Goal: Task Accomplishment & Management: Manage account settings

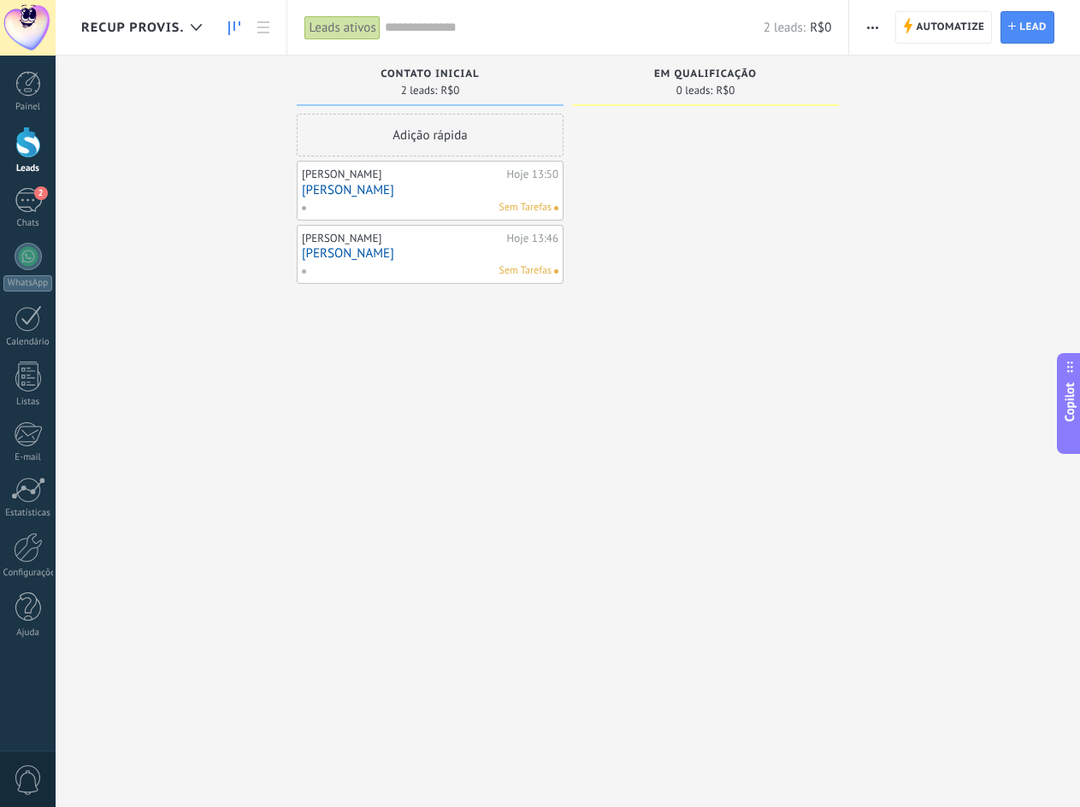
scroll to position [26, 0]
click at [440, 140] on div "Adição rápida" at bounding box center [430, 135] width 267 height 43
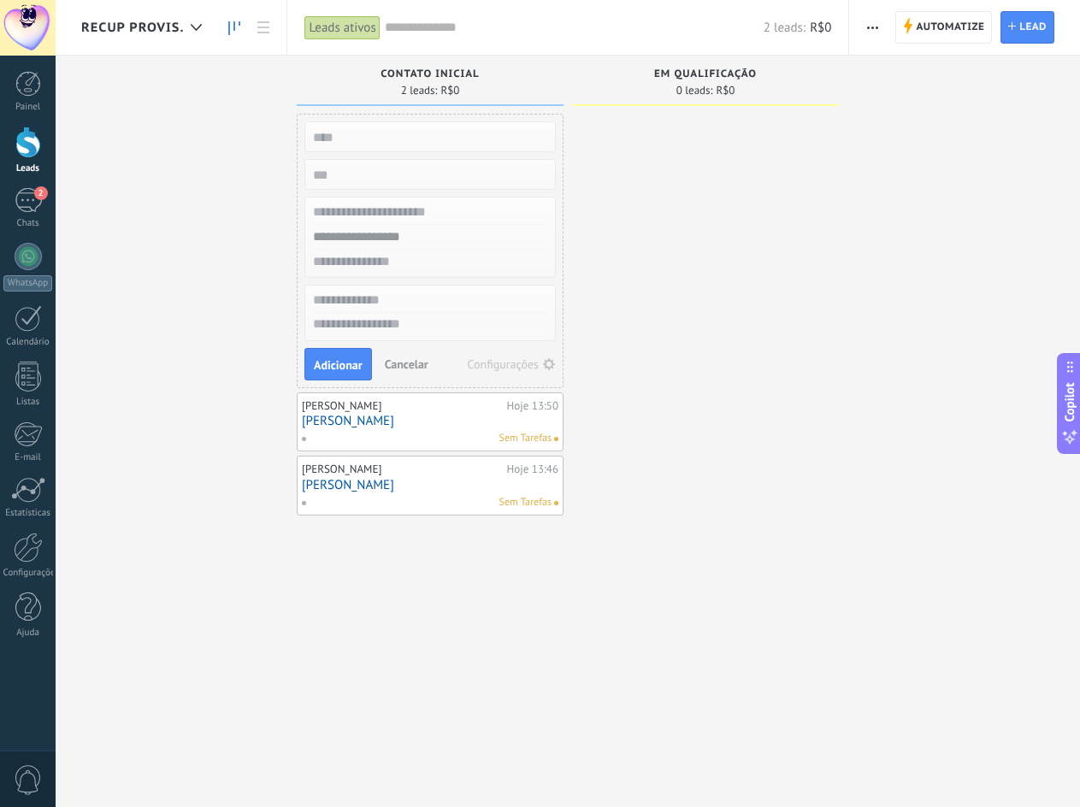
click at [385, 143] on input "text" at bounding box center [429, 137] width 250 height 24
type input "*******"
click at [382, 214] on input "text" at bounding box center [429, 212] width 250 height 25
click at [395, 214] on input "text" at bounding box center [429, 212] width 250 height 25
type input "*******"
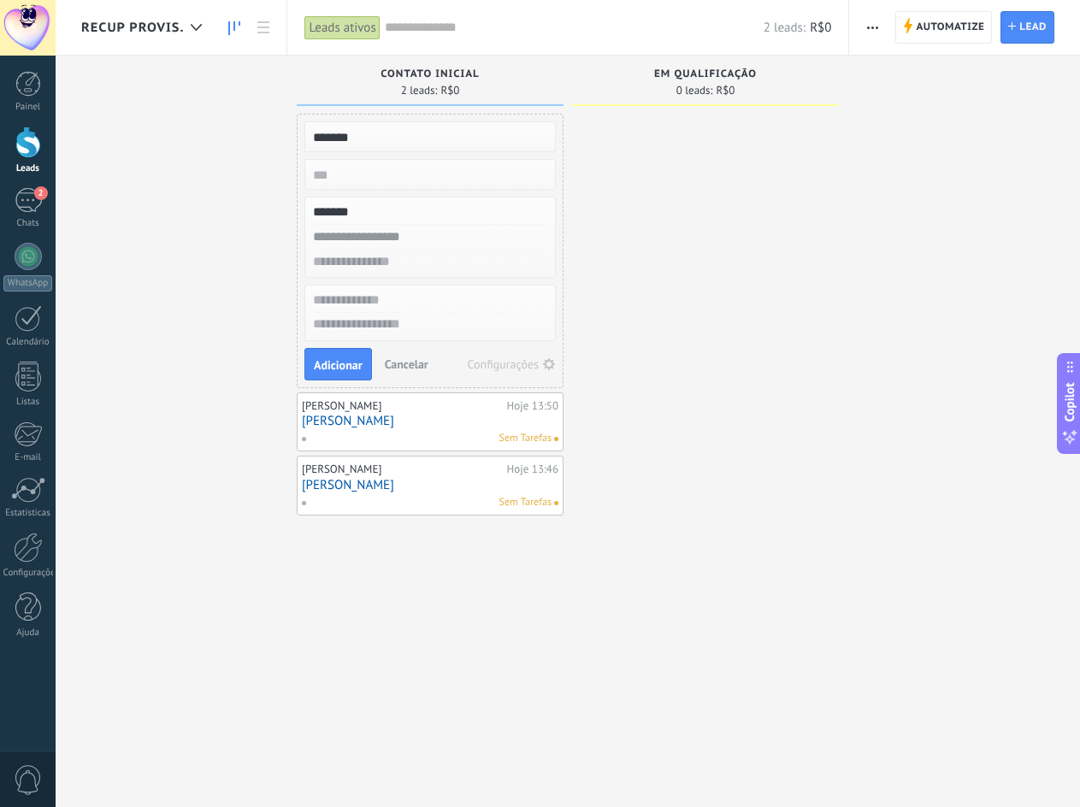
click at [440, 232] on input "text" at bounding box center [429, 237] width 250 height 25
click at [415, 243] on input "text" at bounding box center [429, 237] width 250 height 25
type input "**********"
click at [347, 363] on span "Adicionar" at bounding box center [338, 365] width 49 height 12
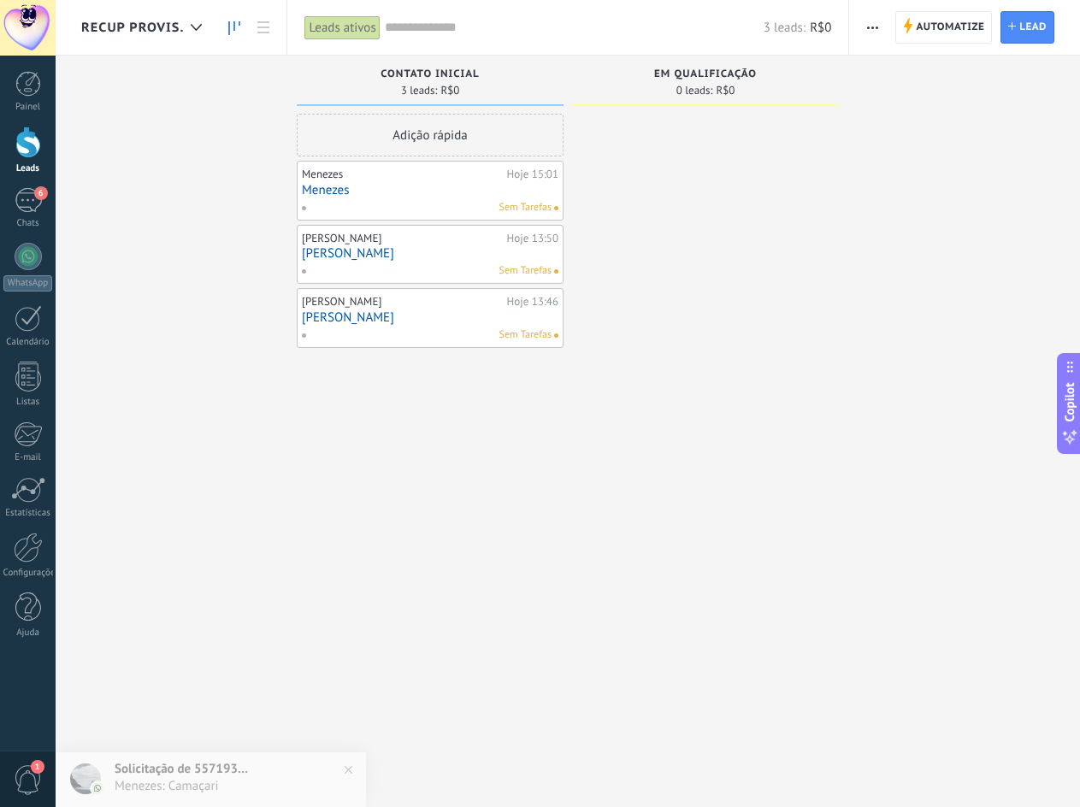
click at [150, 21] on span "RECUP PROVIS." at bounding box center [132, 28] width 103 height 16
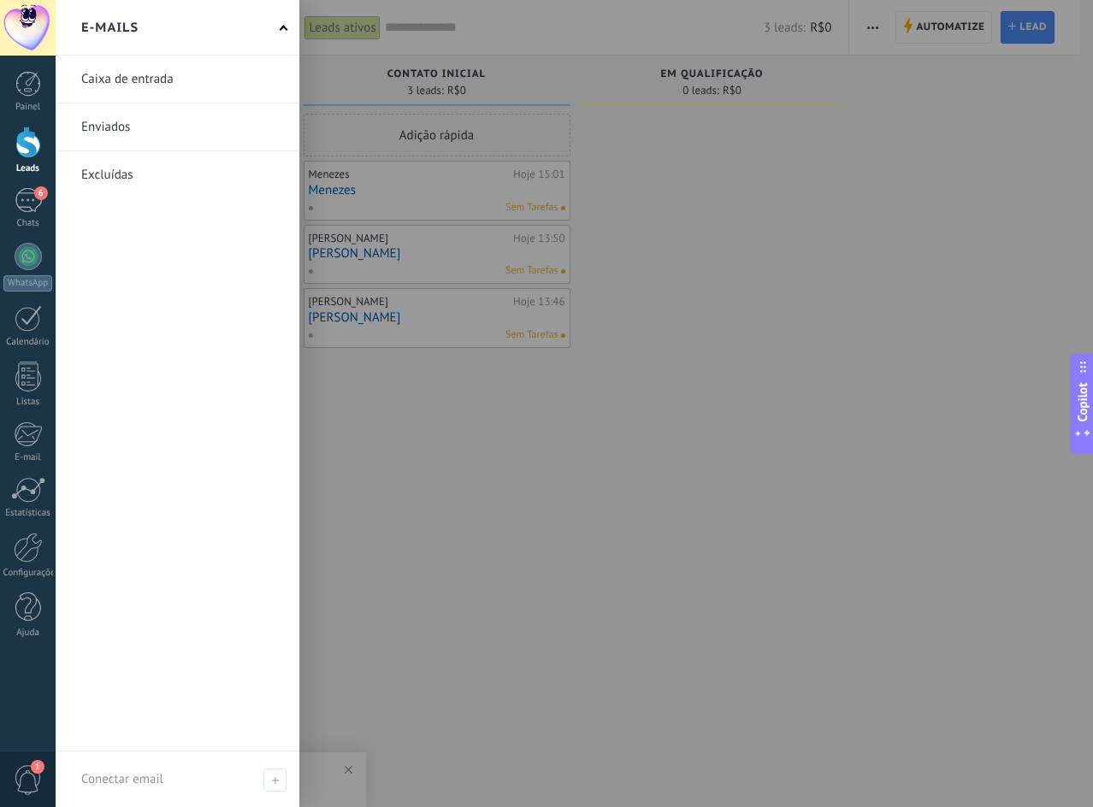
click at [218, 27] on div "E-mails" at bounding box center [178, 28] width 244 height 56
click at [174, 27] on div "E-mails" at bounding box center [178, 28] width 244 height 56
click at [278, 27] on div "E-mails" at bounding box center [178, 28] width 244 height 56
click at [26, 151] on div at bounding box center [28, 143] width 26 height 32
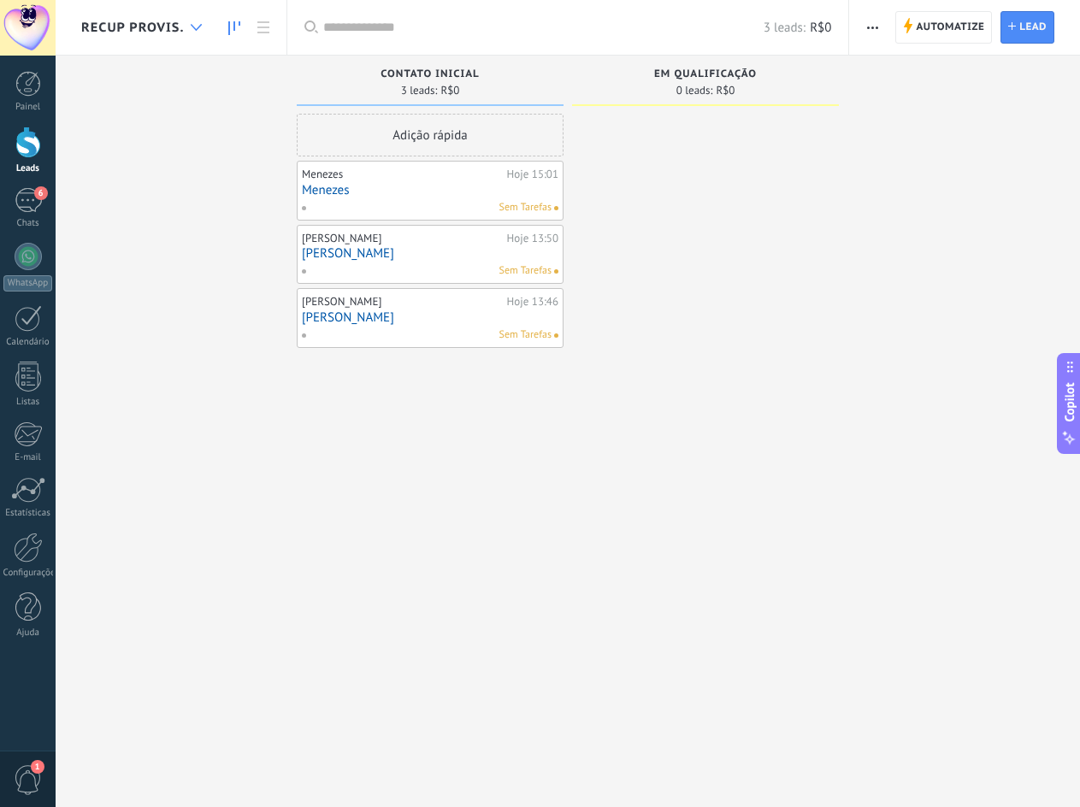
click at [193, 27] on use at bounding box center [196, 27] width 11 height 7
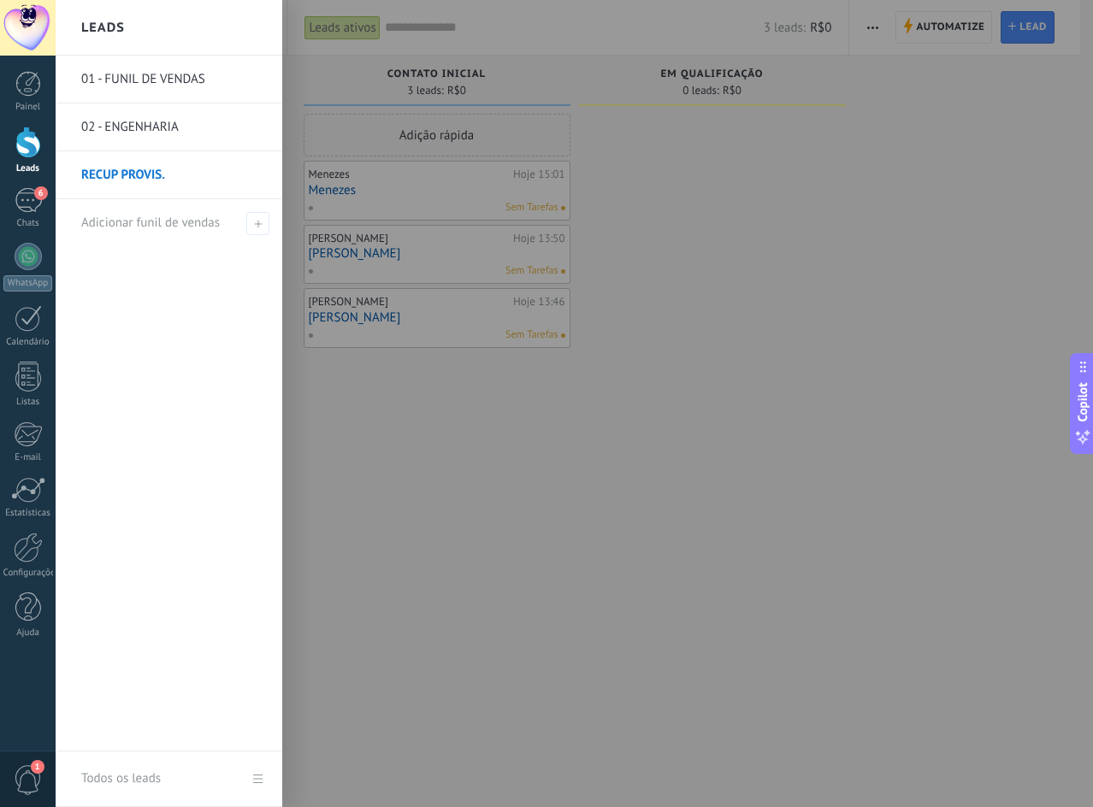
click at [164, 81] on link "01 - FUNIL DE VENDAS" at bounding box center [173, 80] width 184 height 48
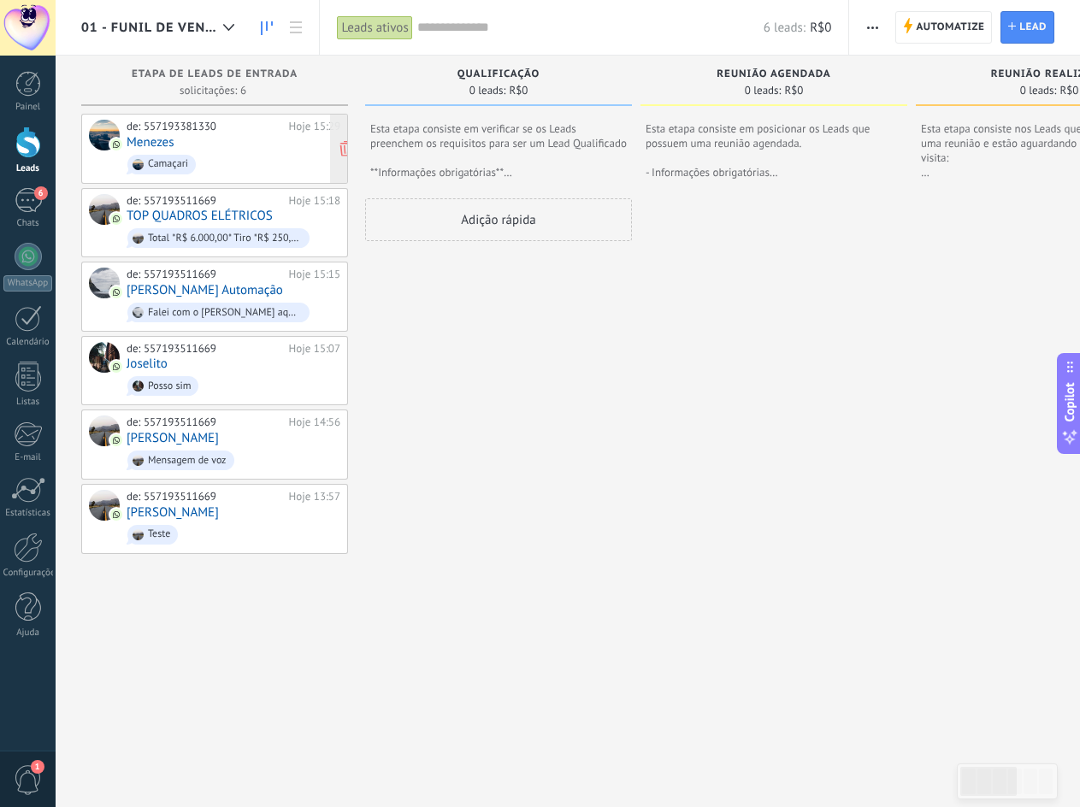
click at [206, 128] on div "de: 557193381330" at bounding box center [205, 127] width 156 height 14
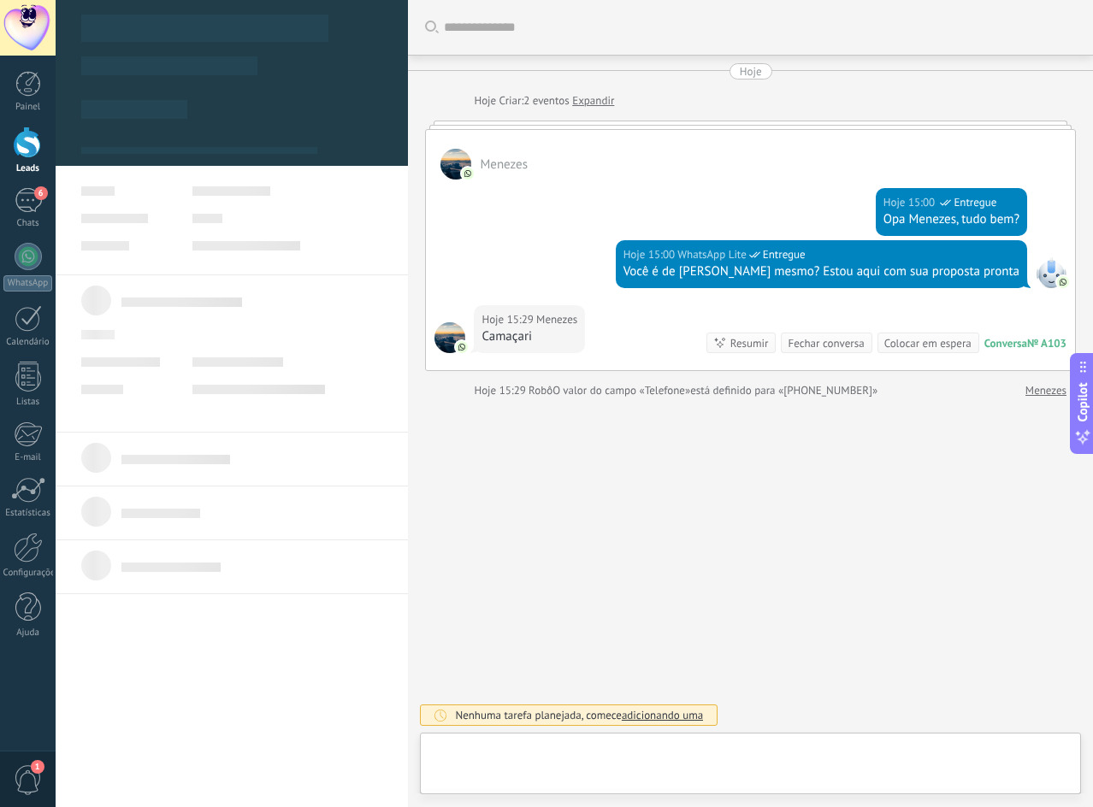
type textarea "**********"
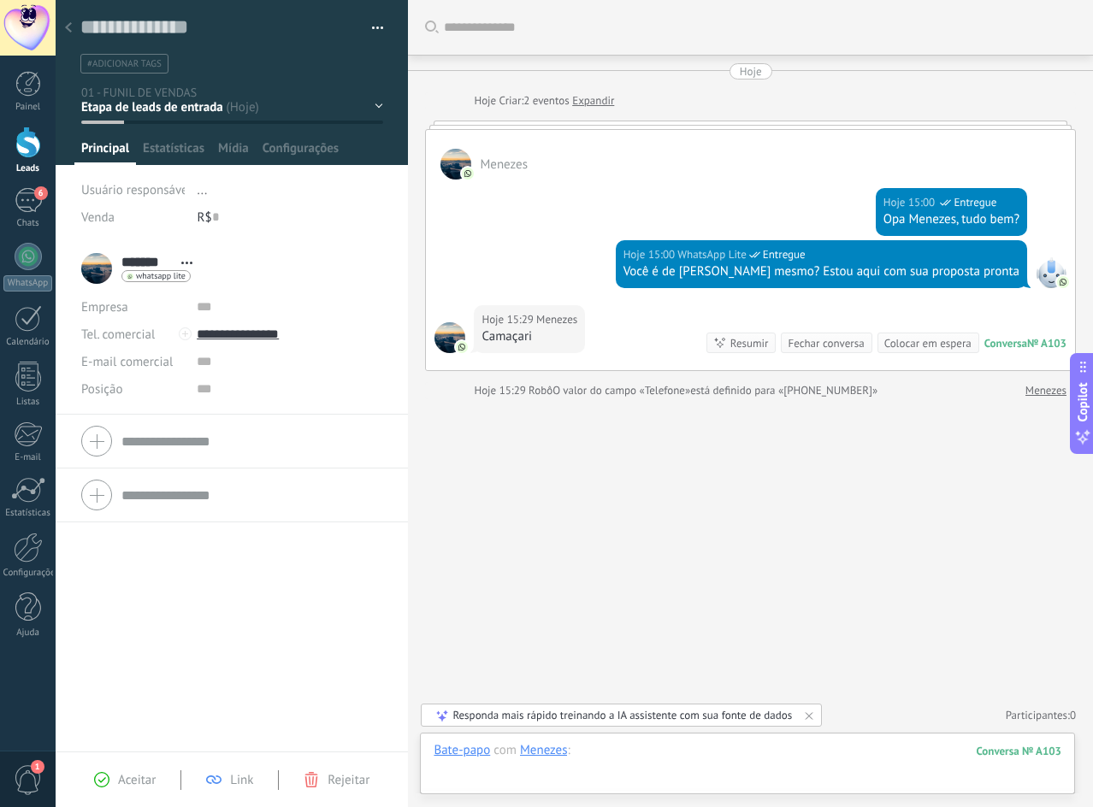
click at [723, 762] on div at bounding box center [748, 767] width 628 height 51
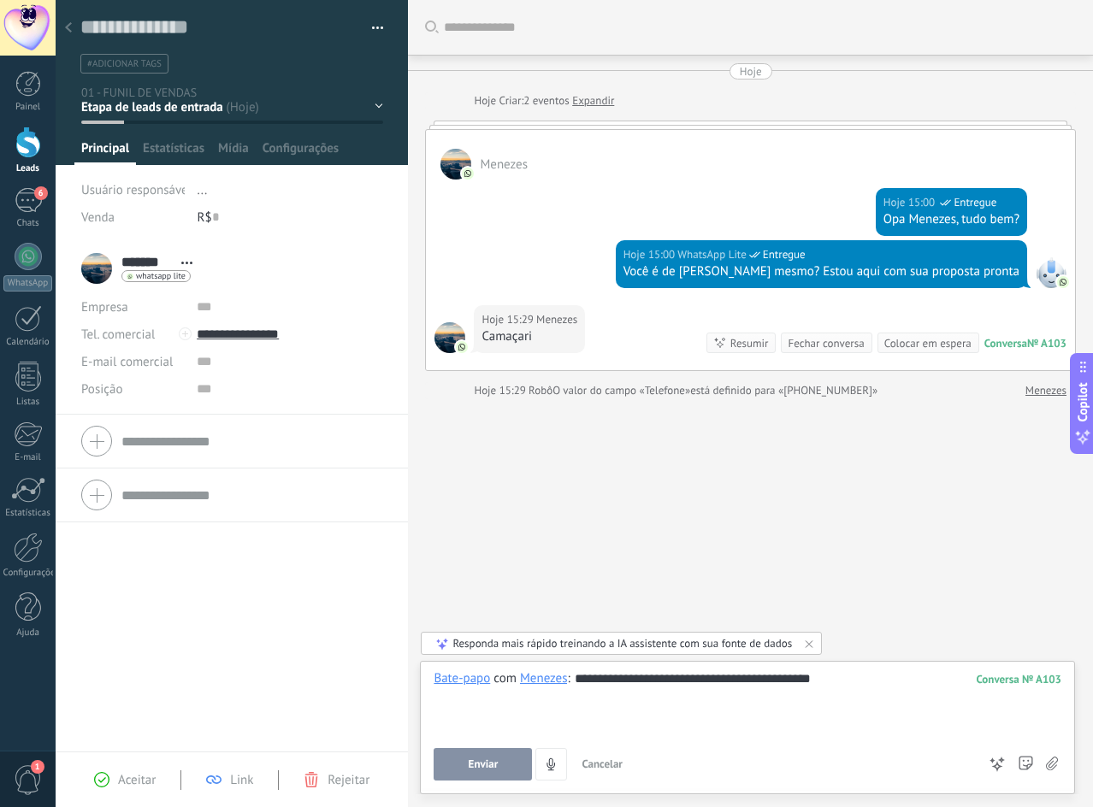
click at [505, 761] on button "Enviar" at bounding box center [483, 764] width 98 height 32
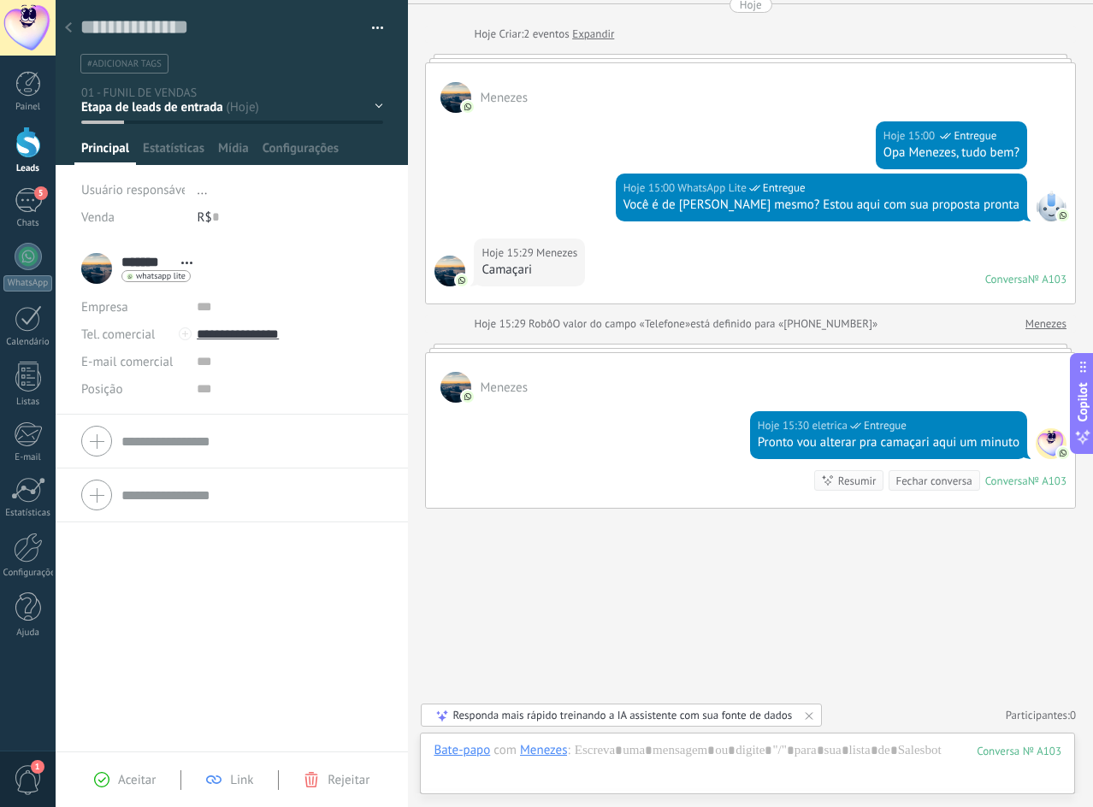
scroll to position [0, 0]
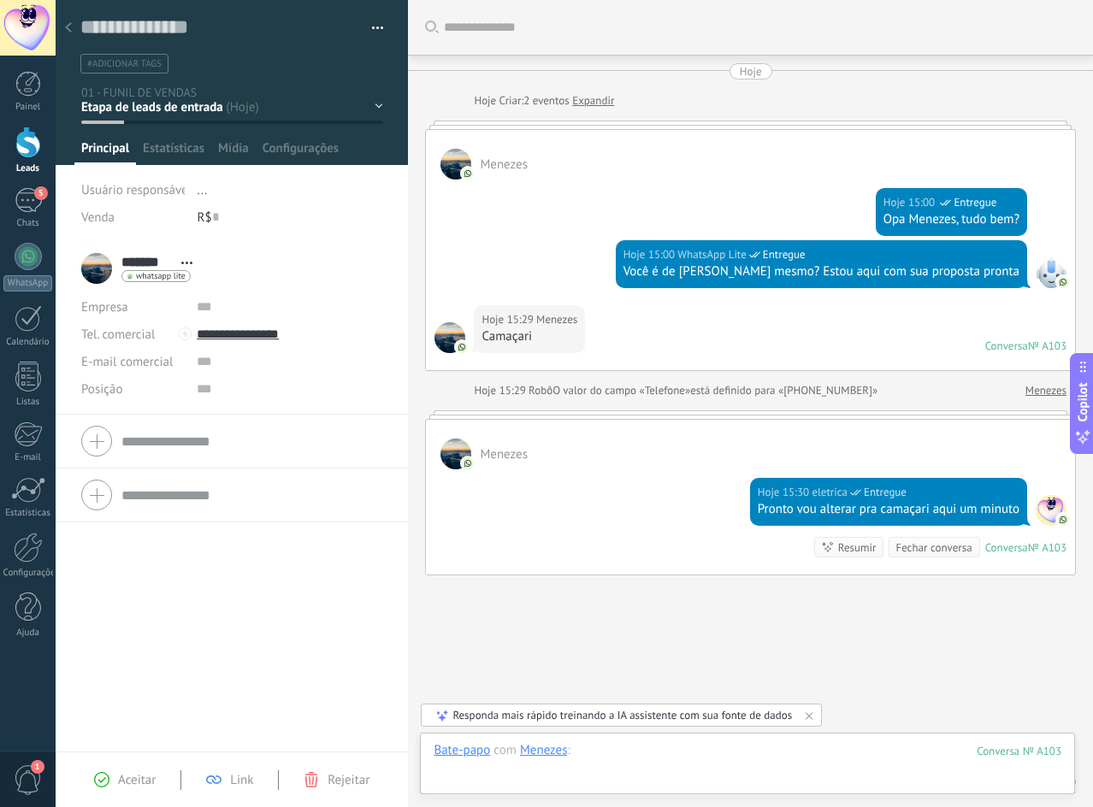
click at [770, 742] on div at bounding box center [748, 767] width 628 height 51
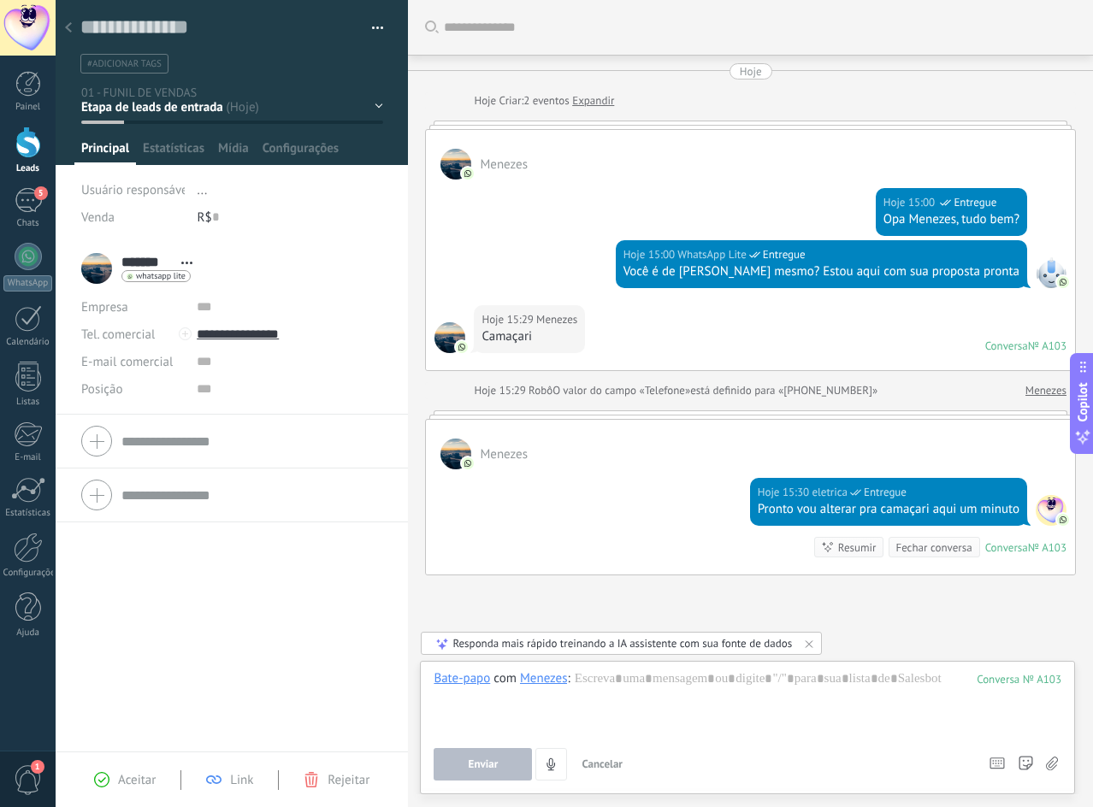
click at [590, 101] on link "Expandir" at bounding box center [593, 100] width 42 height 17
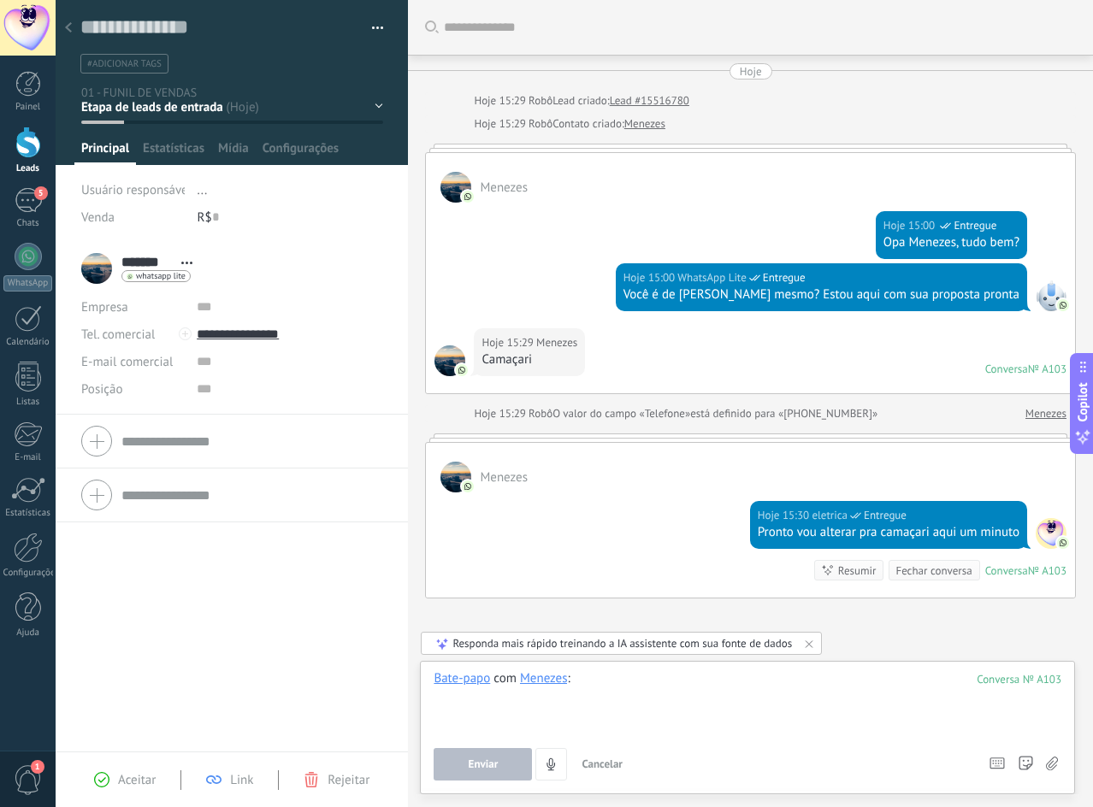
click at [689, 694] on div at bounding box center [748, 702] width 628 height 65
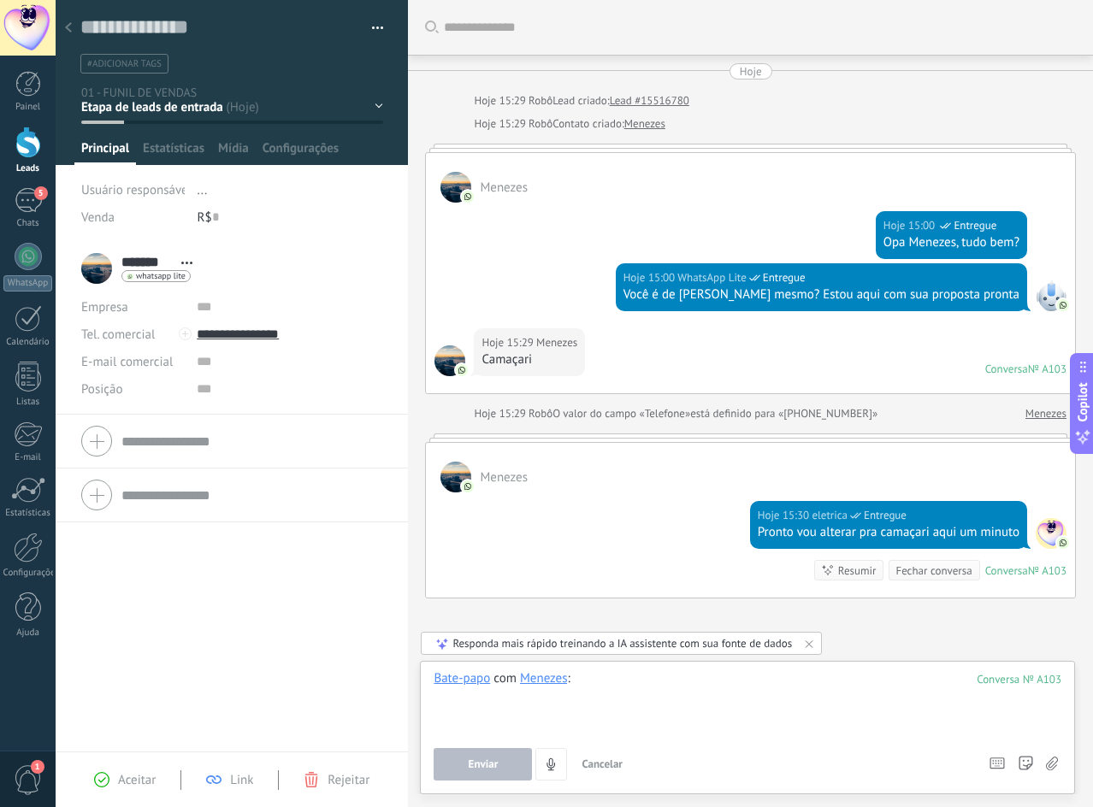
click at [688, 694] on div at bounding box center [748, 702] width 628 height 65
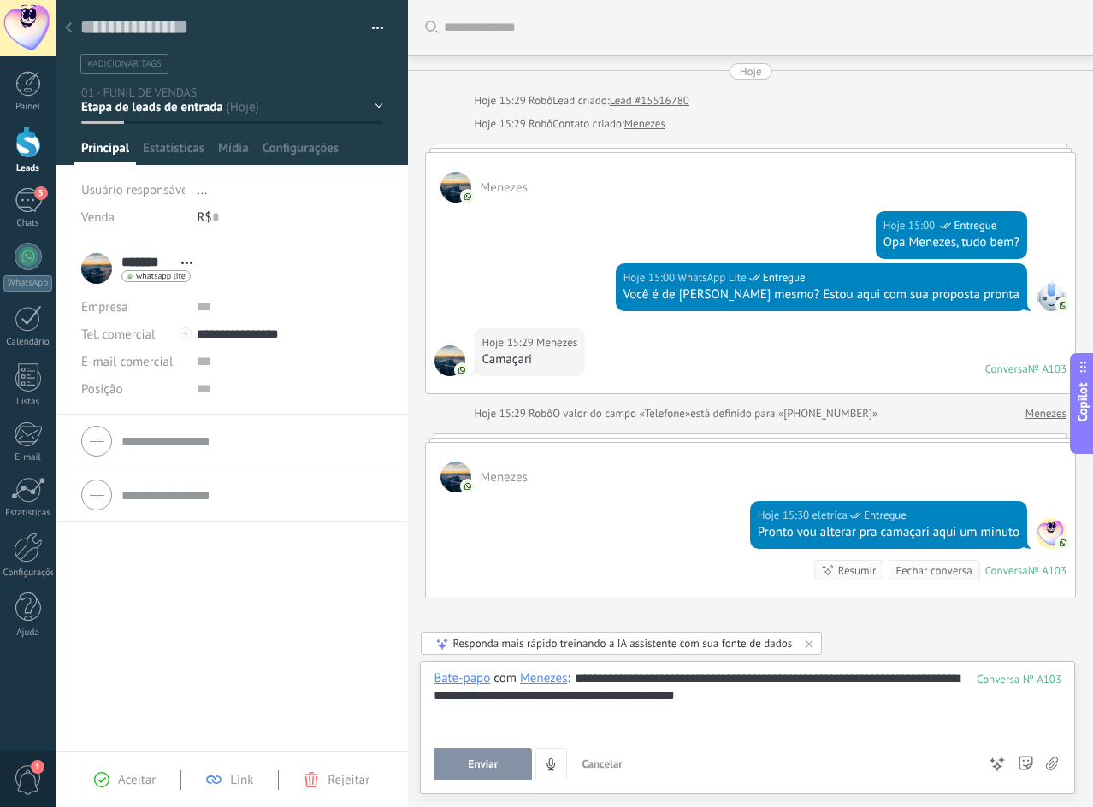
click at [442, 764] on button "Enviar" at bounding box center [483, 764] width 98 height 32
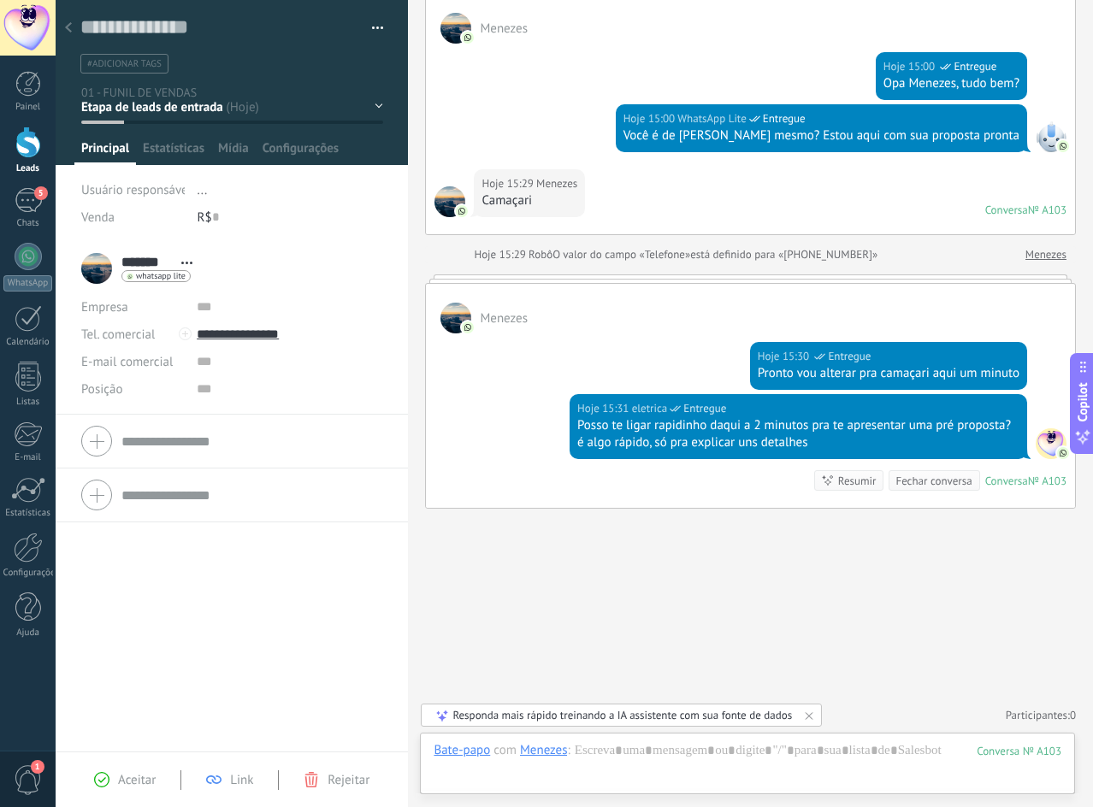
click at [68, 27] on use at bounding box center [68, 27] width 7 height 10
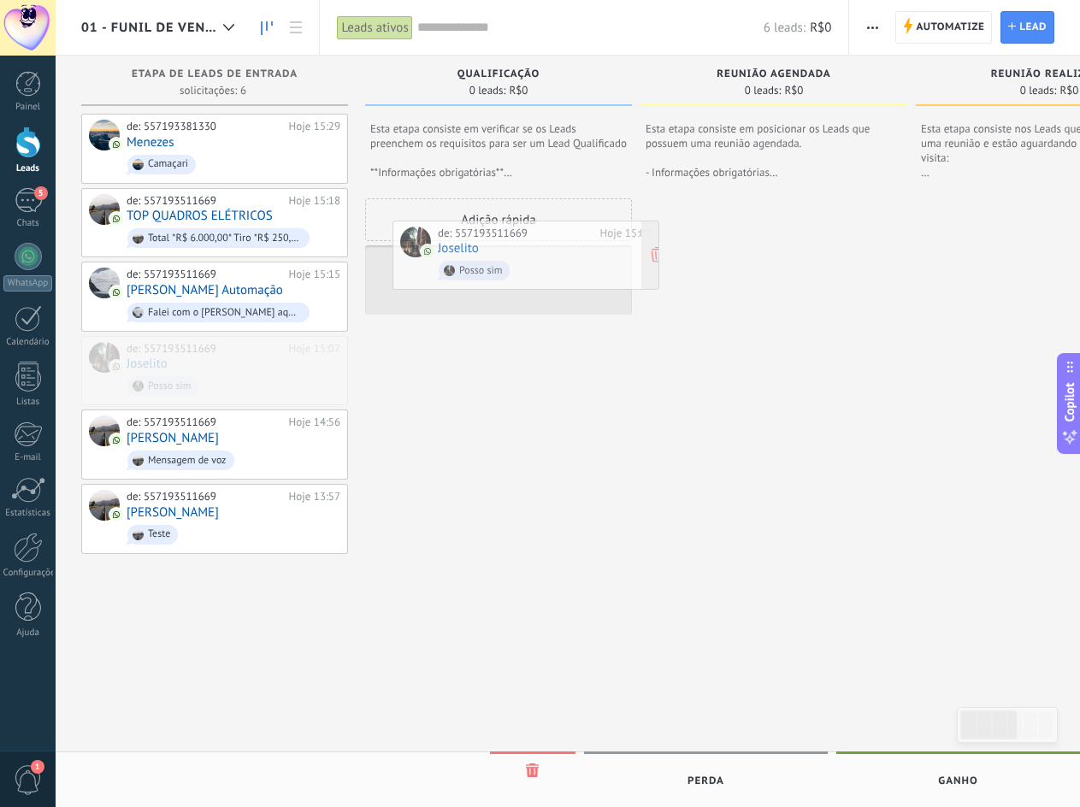
drag, startPoint x: 163, startPoint y: 348, endPoint x: 475, endPoint y: 235, distance: 331.1
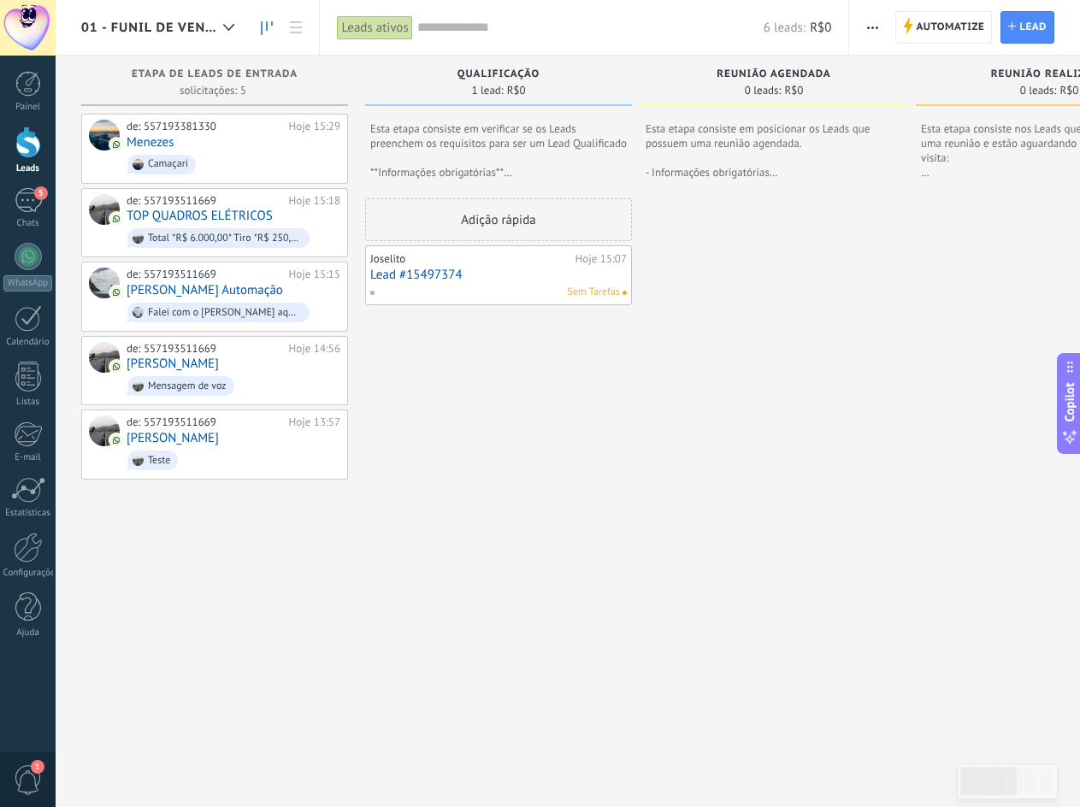
click at [480, 274] on link "Lead #15497374" at bounding box center [498, 275] width 257 height 15
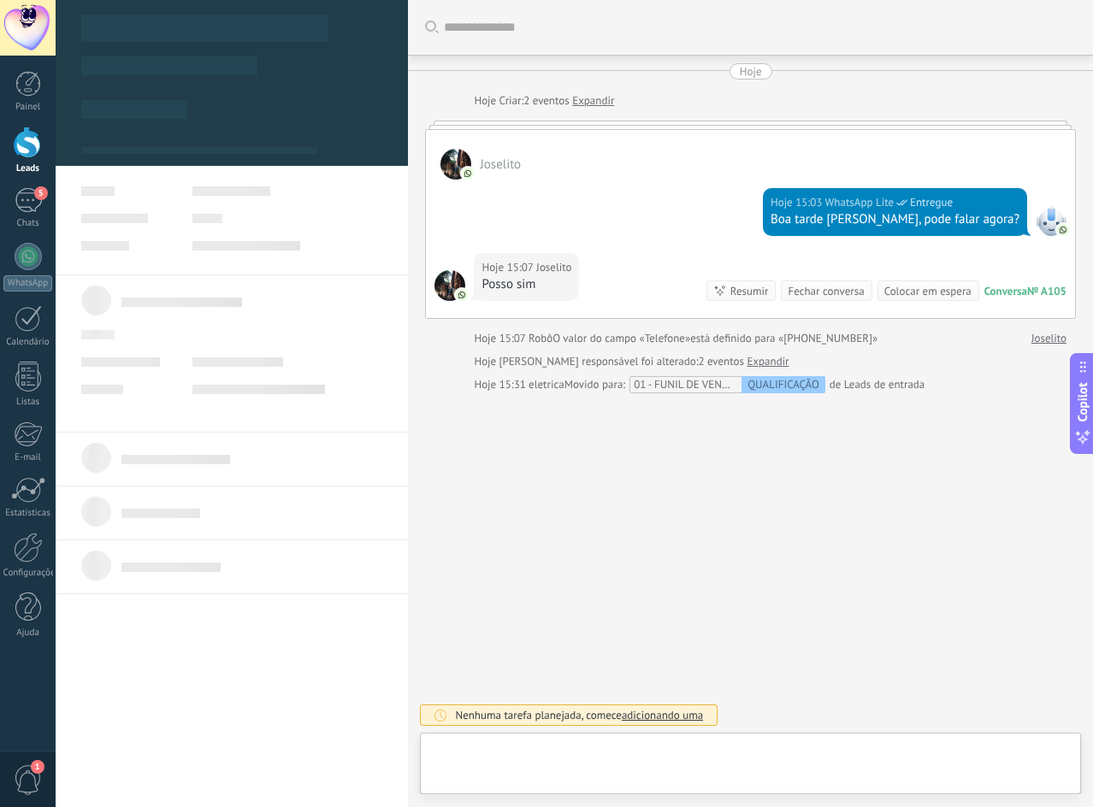
type textarea "**********"
